Goal: Contribute content

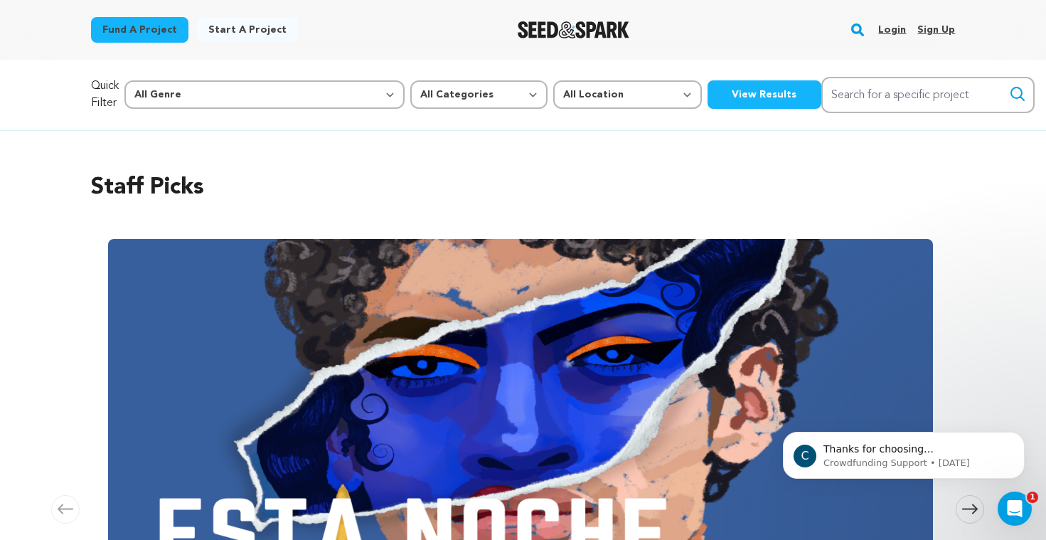
click at [890, 28] on link "Login" at bounding box center [892, 29] width 28 height 23
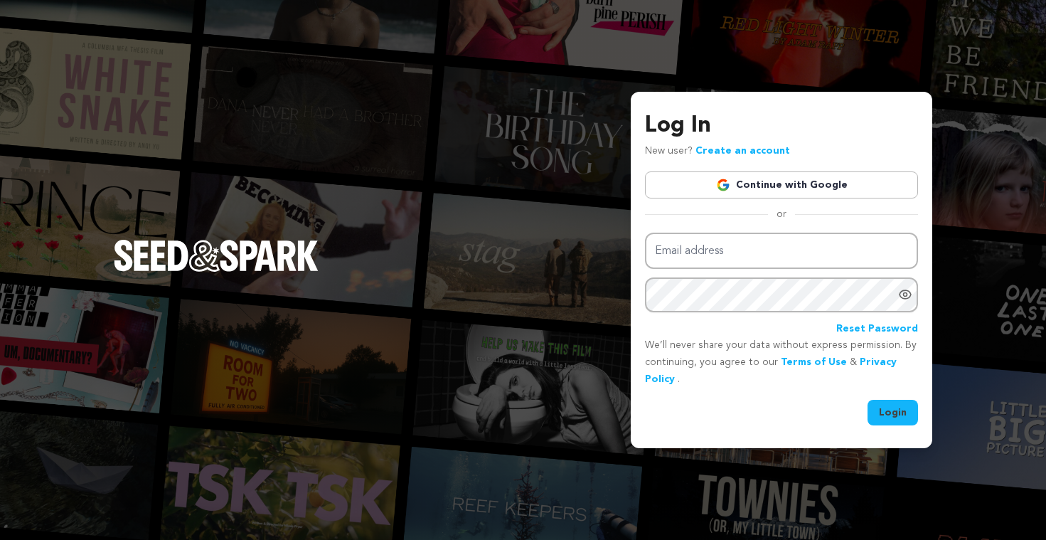
click at [734, 186] on link "Continue with Google" at bounding box center [781, 184] width 273 height 27
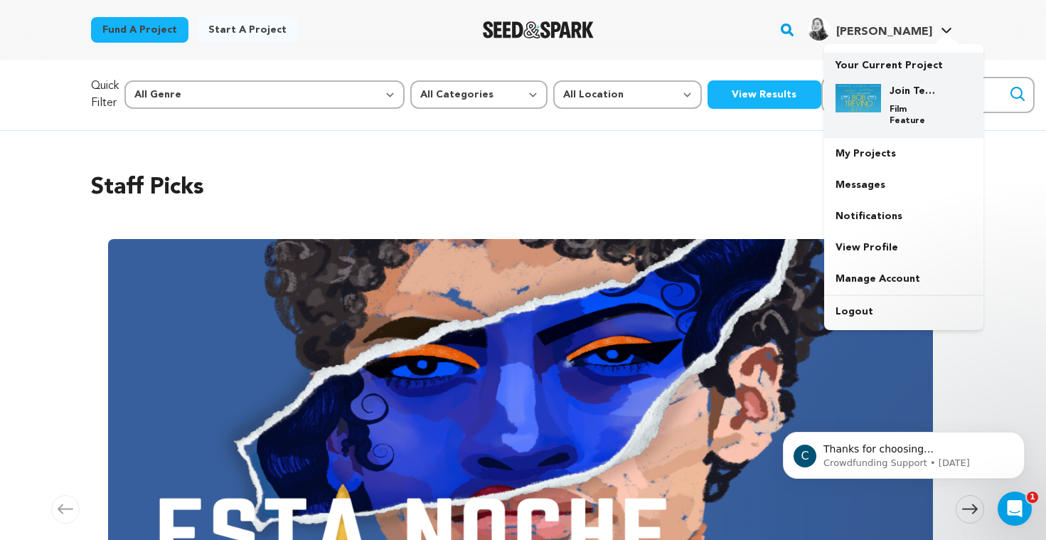
click at [858, 100] on img at bounding box center [858, 98] width 46 height 28
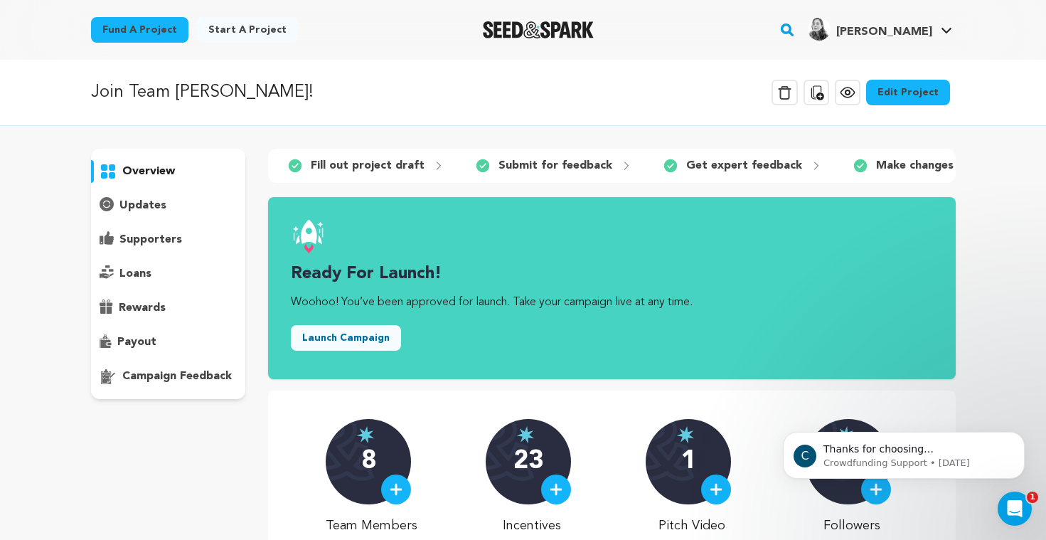
click at [904, 85] on link "Edit Project" at bounding box center [908, 93] width 84 height 26
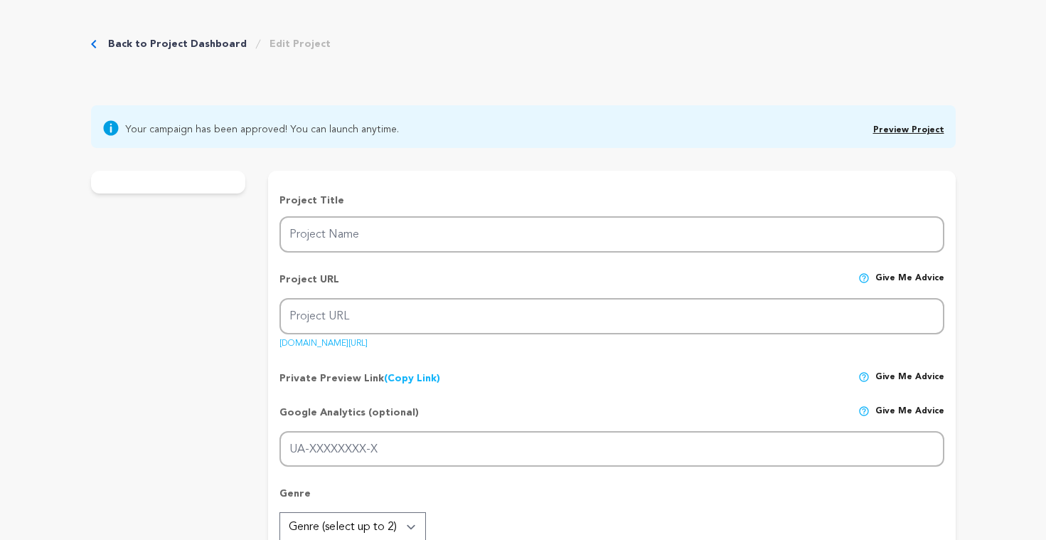
type input "Join Team [PERSON_NAME]!"
type input "teamtrevino"
type input "A lost young woman searches for her estranged father and meets a stranger with …"
type textarea "When lonely 20-something [PERSON_NAME] accidentally befriends a stranger online…"
type textarea "[PERSON_NAME] LIKES IT is a little indie that defied the odds, winning awards a…"
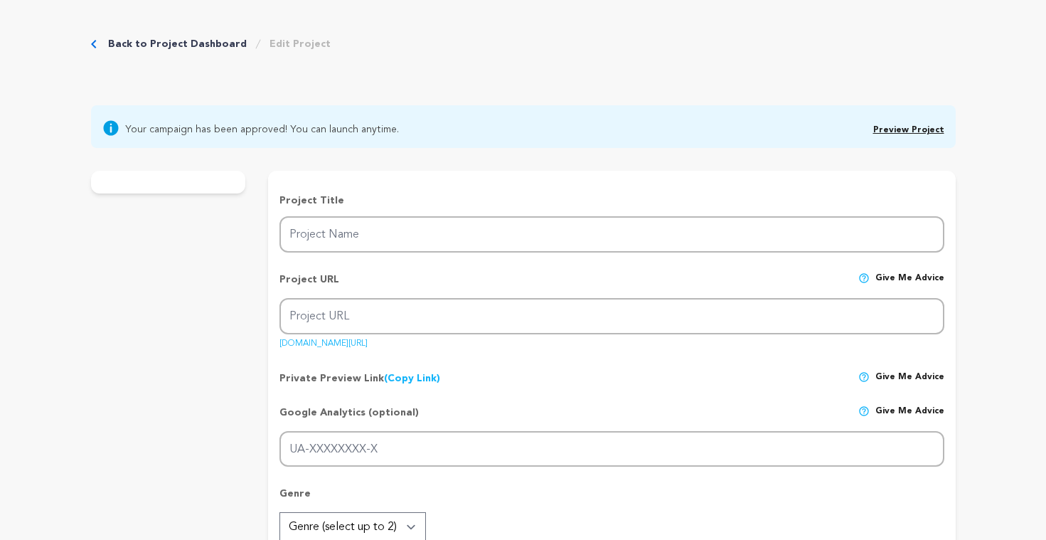
type textarea "[PERSON_NAME] Likes It, Two Joysticks and a Couch, Ghosted, Matched, Seduced: I…"
radio input "true"
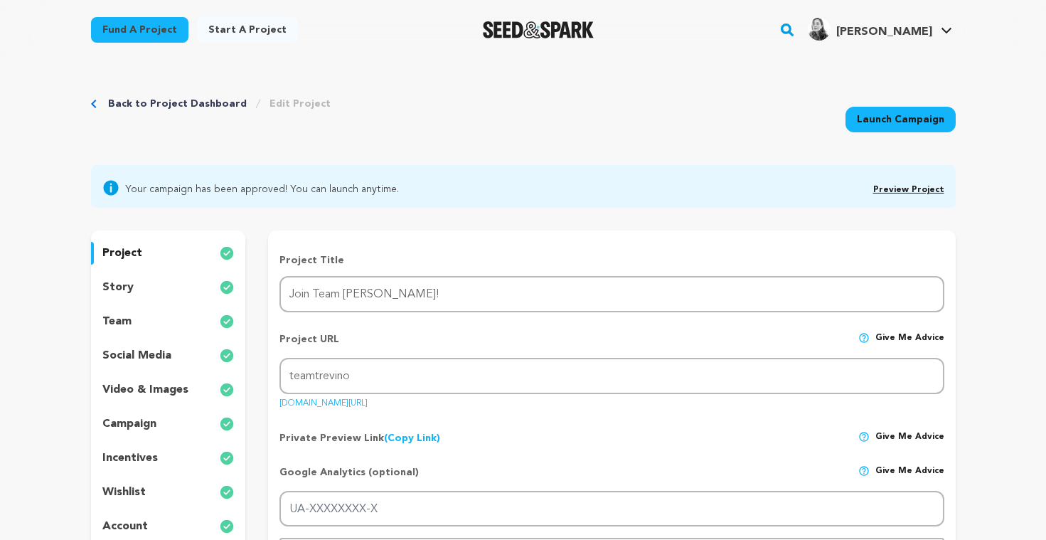
click at [127, 318] on p "team" at bounding box center [116, 321] width 29 height 17
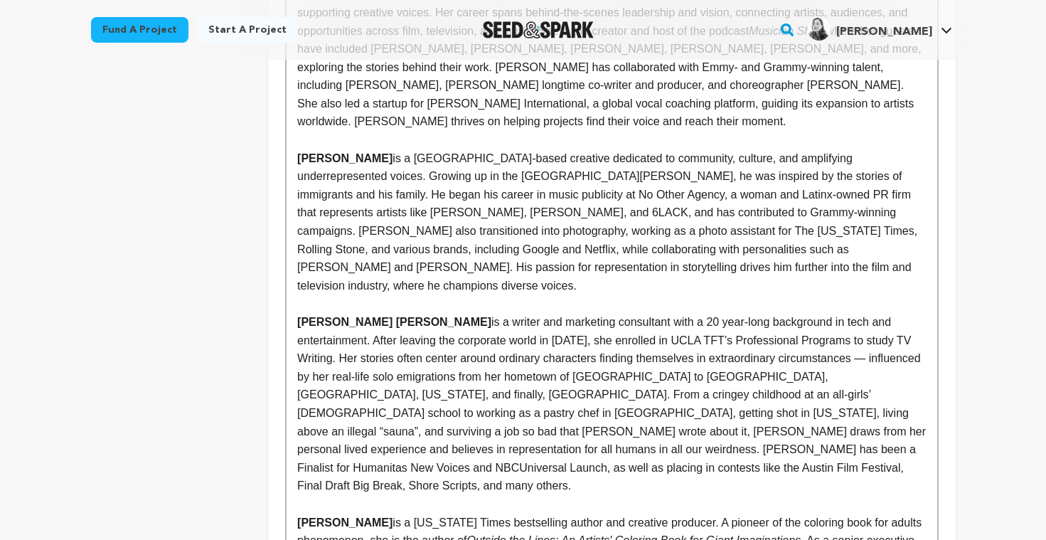
scroll to position [890, 0]
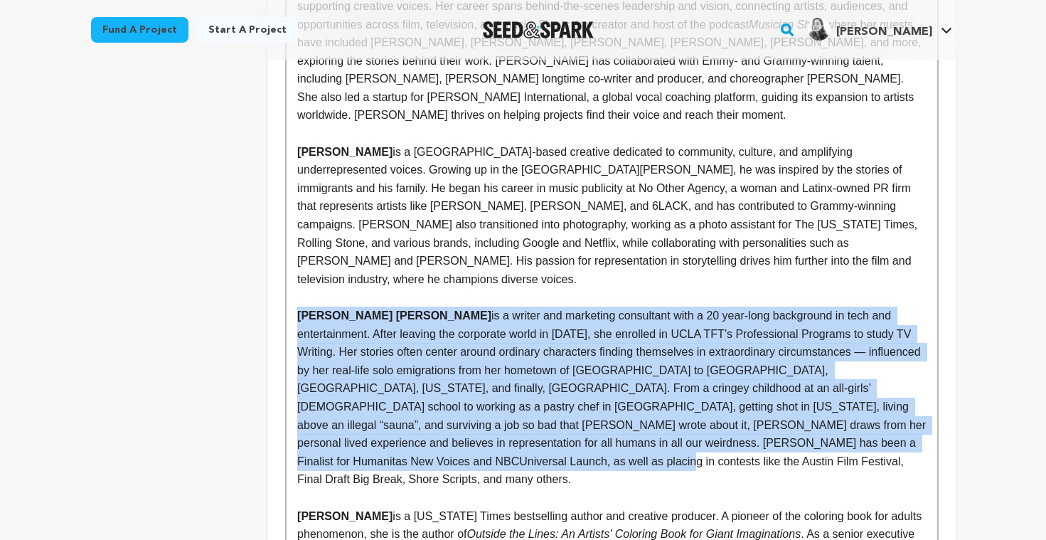
drag, startPoint x: 918, startPoint y: 363, endPoint x: 288, endPoint y: 244, distance: 641.1
click at [288, 244] on div "[PERSON_NAME] is a [GEOGRAPHIC_DATA]–based actress and producer passionate abou…" at bounding box center [612, 533] width 650 height 1127
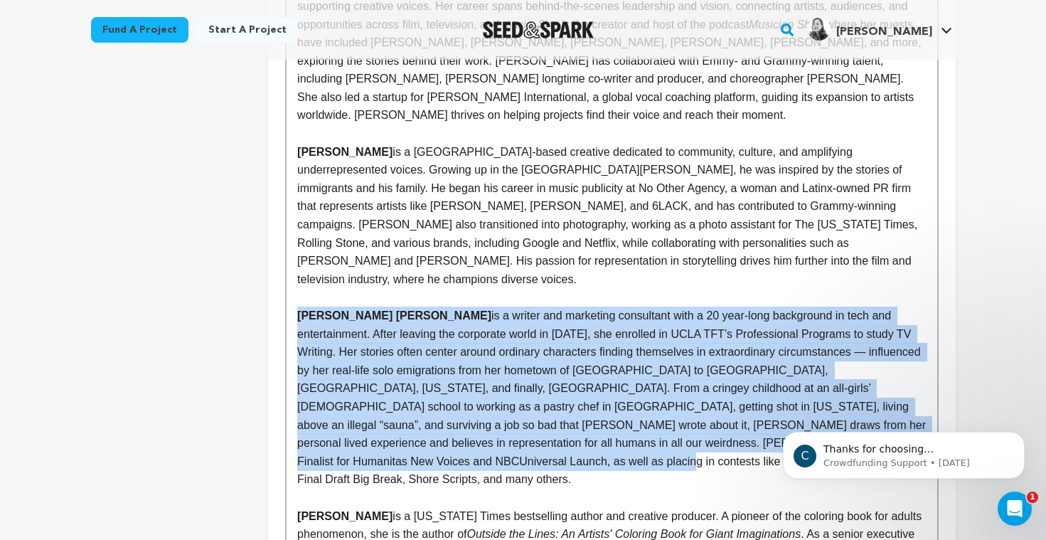
scroll to position [0, 0]
copy p "[PERSON_NAME] [PERSON_NAME] is a writer and marketing consultant with a 20 year…"
